Goal: Navigation & Orientation: Find specific page/section

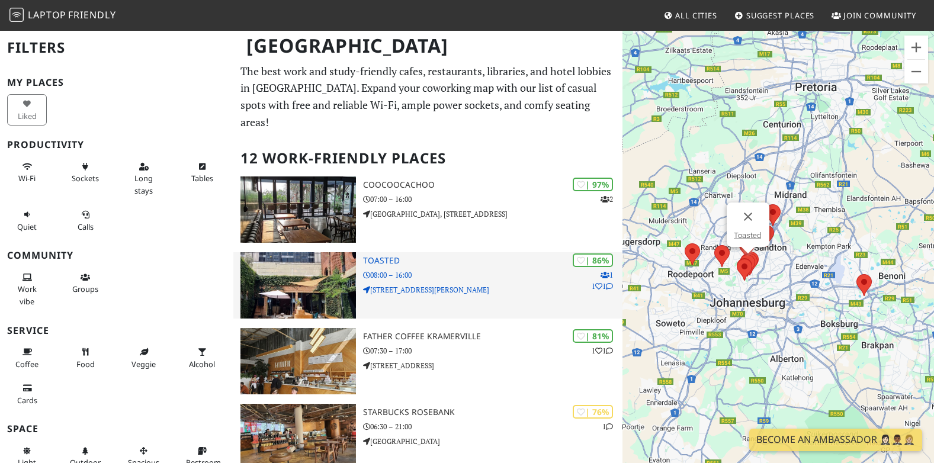
click at [320, 252] on img at bounding box center [297, 285] width 115 height 66
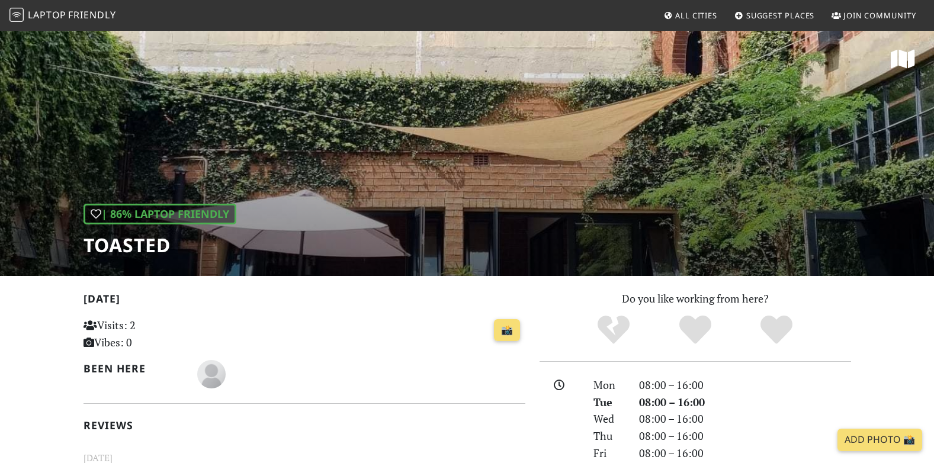
click at [496, 137] on div "| 86% Laptop Friendly Toasted" at bounding box center [467, 153] width 934 height 246
click at [912, 56] on icon at bounding box center [903, 59] width 24 height 21
